Goal: Information Seeking & Learning: Learn about a topic

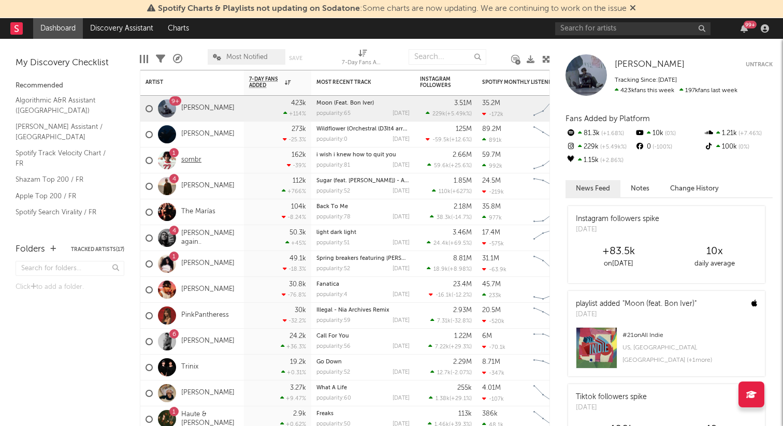
click at [185, 159] on link "sombr" at bounding box center [191, 160] width 20 height 9
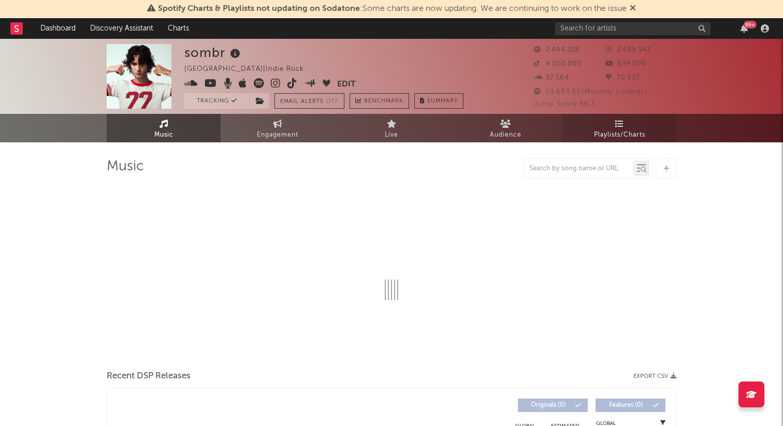
click at [625, 129] on span "Playlists/Charts" at bounding box center [619, 135] width 51 height 12
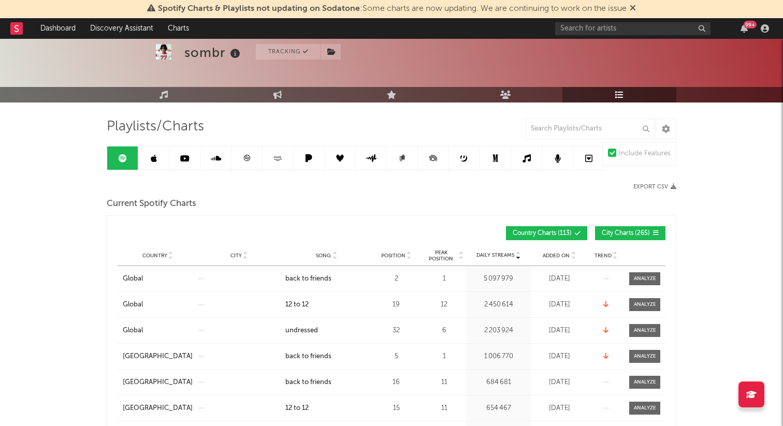
scroll to position [39, 0]
